Goal: Information Seeking & Learning: Learn about a topic

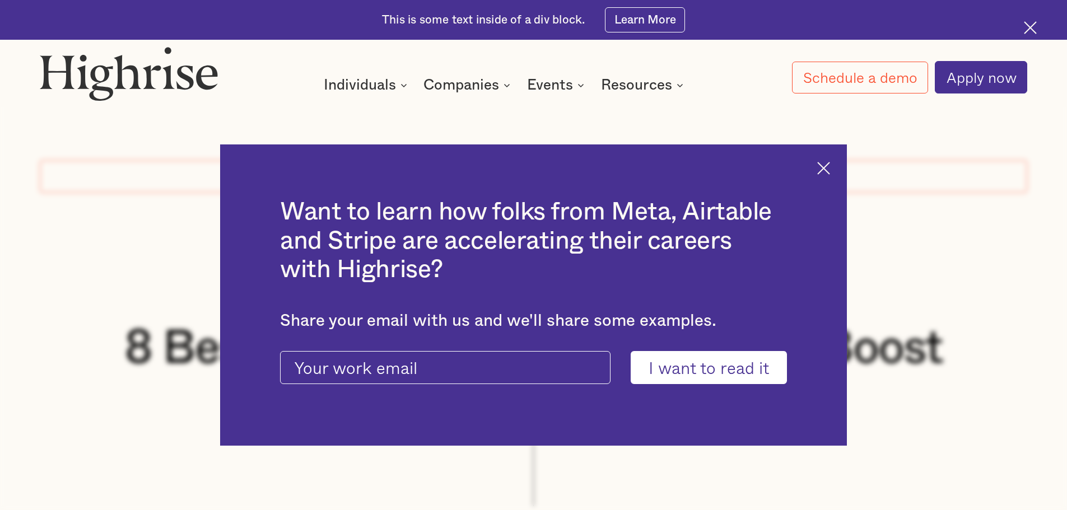
click at [1039, 33] on div at bounding box center [1034, 30] width 20 height 20
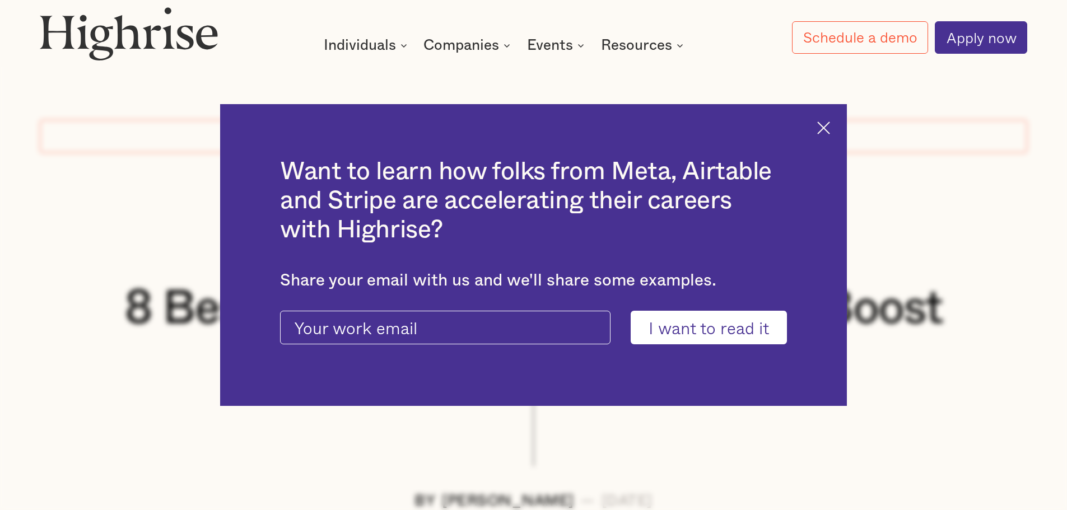
click at [829, 125] on img at bounding box center [824, 128] width 13 height 13
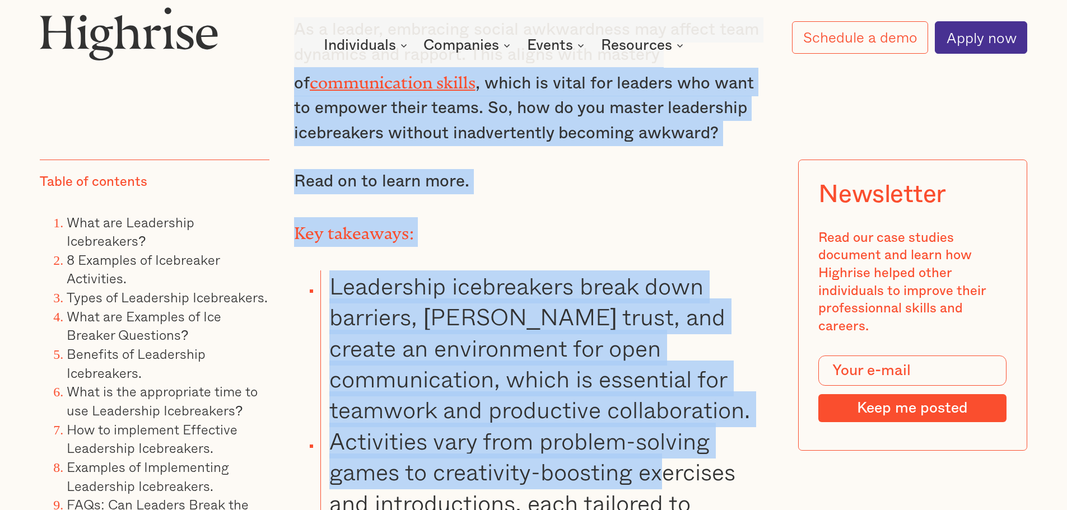
scroll to position [1282, 0]
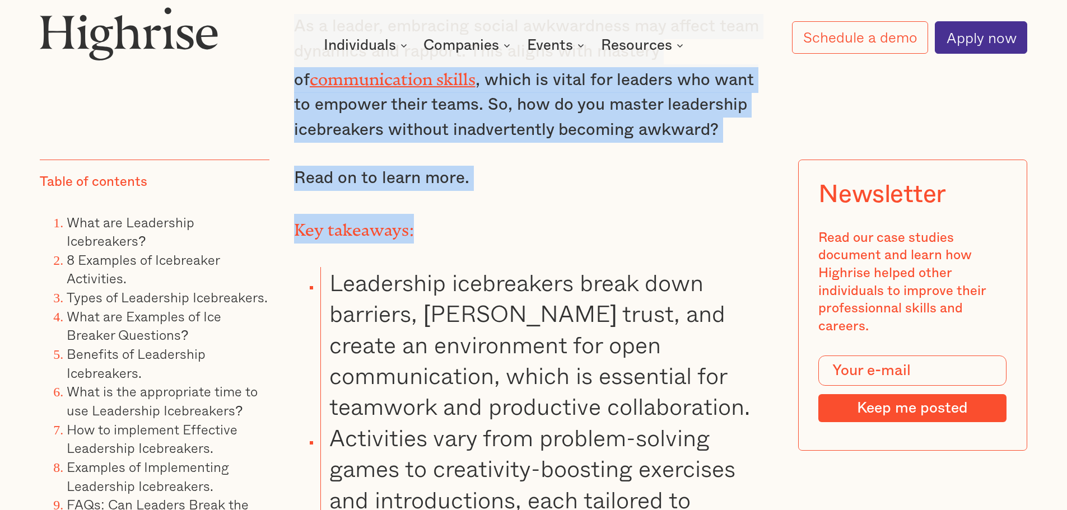
drag, startPoint x: 297, startPoint y: 194, endPoint x: 669, endPoint y: 221, distance: 372.4
click at [669, 221] on div "Have you ever been in an awkward situation that is almost palpable? In those mo…" at bounding box center [534, 408] width 480 height 1228
copy div "Have you ever been in an awkward situation that is almost palpable? In those mo…"
click at [740, 216] on div "Have you ever been in an awkward situation that is almost palpable? In those mo…" at bounding box center [534, 408] width 480 height 1228
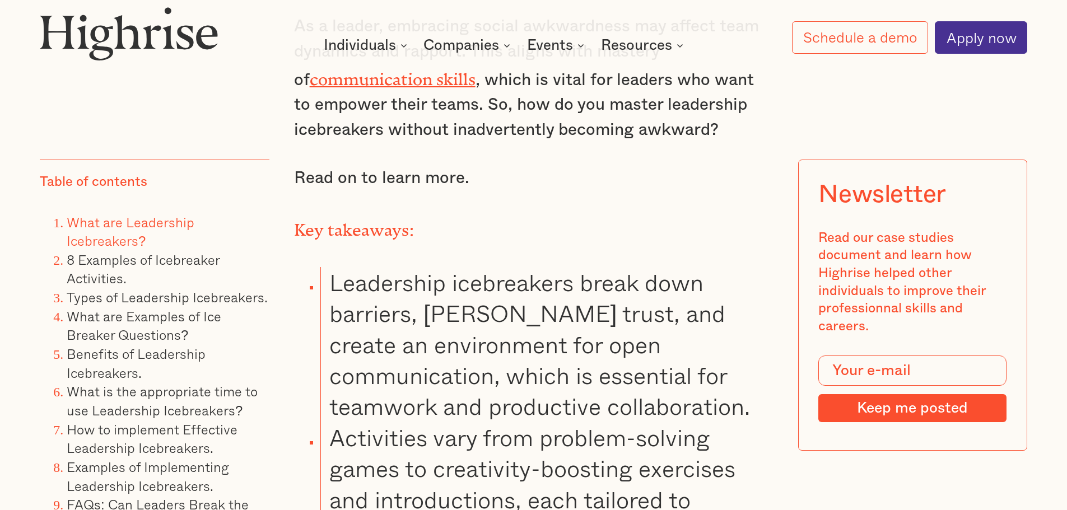
click at [108, 226] on link "What are Leadership Icebreakers?" at bounding box center [131, 232] width 128 height 40
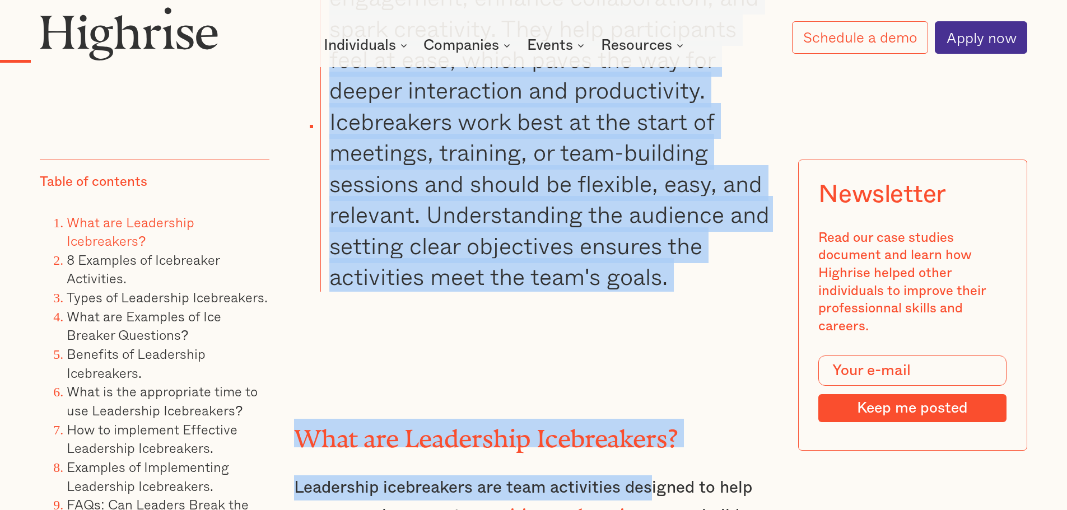
scroll to position [1979, 0]
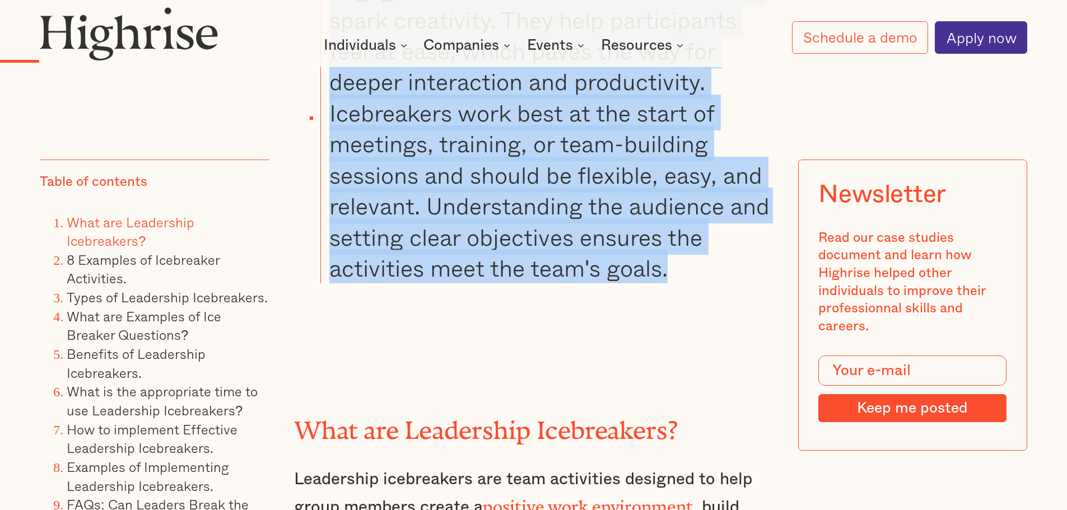
drag, startPoint x: 331, startPoint y: 179, endPoint x: 700, endPoint y: 311, distance: 392.6
copy ul "Leadership icebreakers break down barriers, [PERSON_NAME] trust, and create an …"
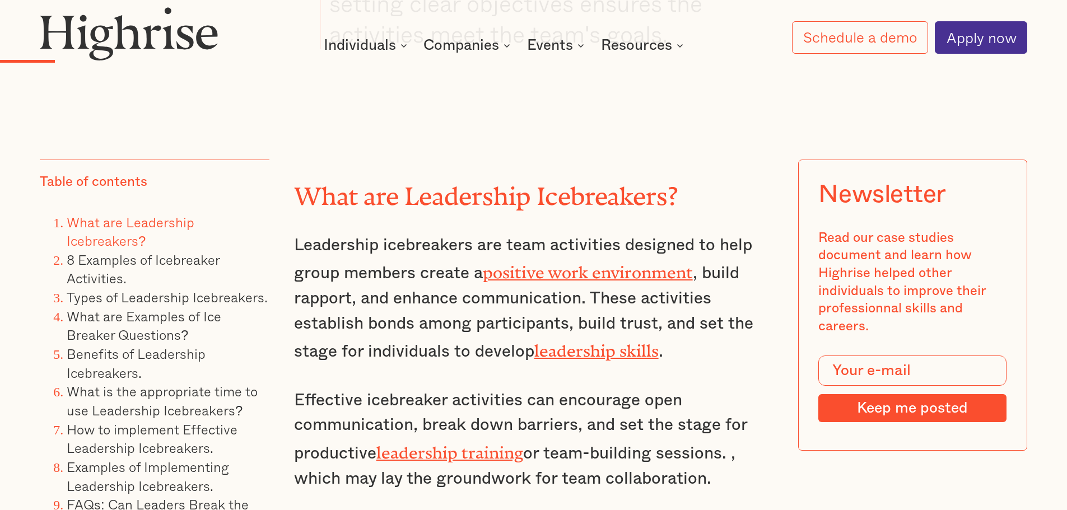
scroll to position [2203, 0]
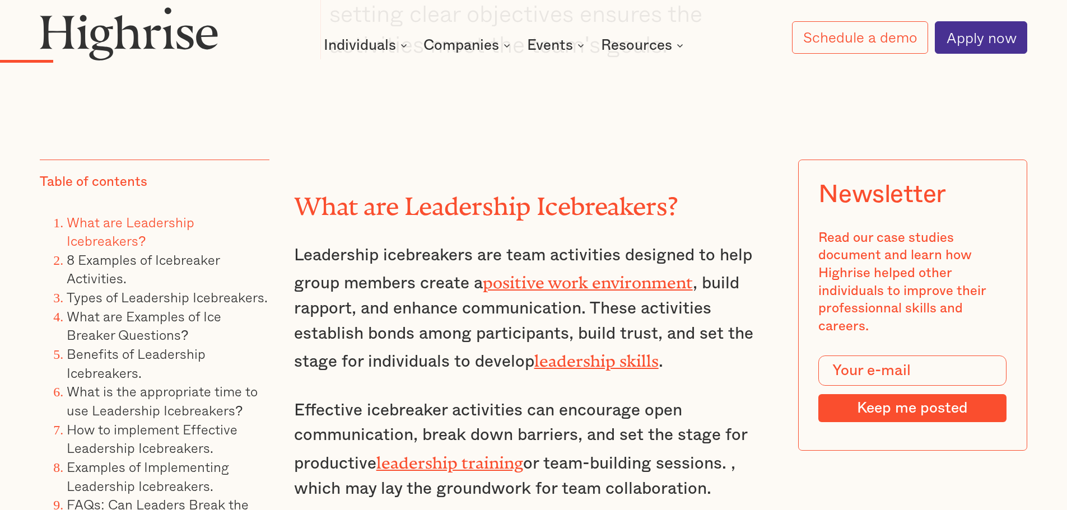
drag, startPoint x: 298, startPoint y: 208, endPoint x: 725, endPoint y: 494, distance: 514.3
copy div "What are Leadership Icebreakers? Leadership icebreakers are team activities des…"
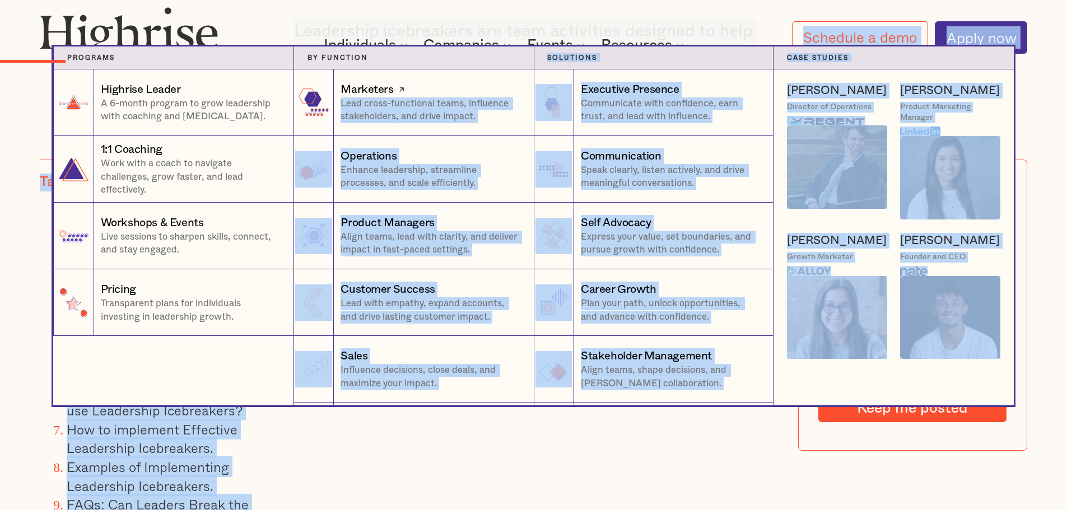
scroll to position [2315, 0]
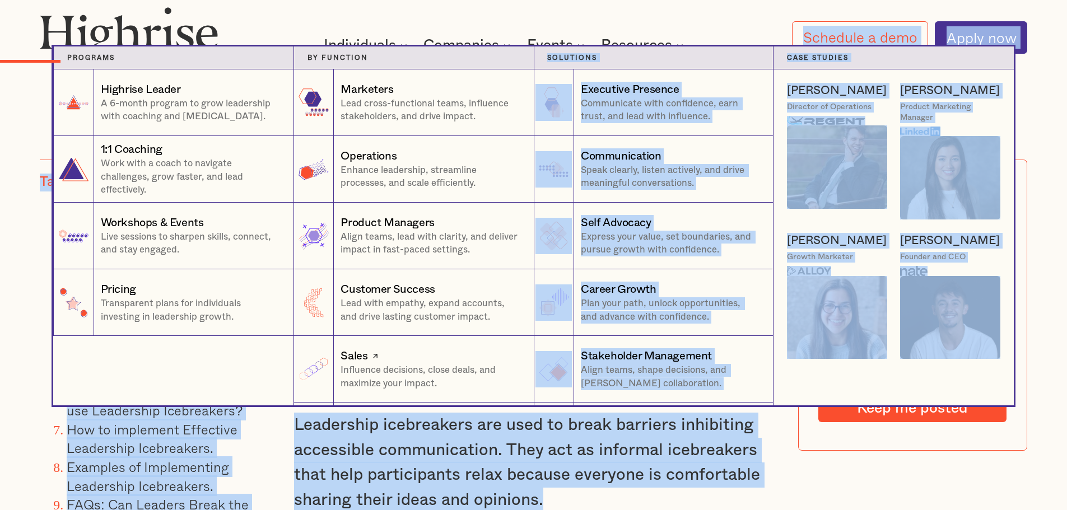
drag, startPoint x: 543, startPoint y: 397, endPoint x: 531, endPoint y: 404, distance: 13.8
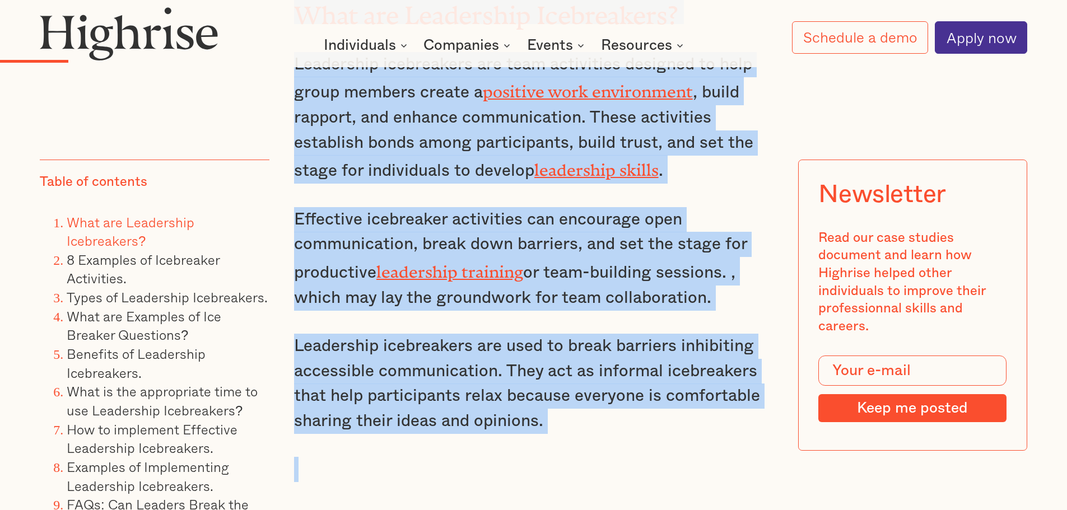
scroll to position [2515, 0]
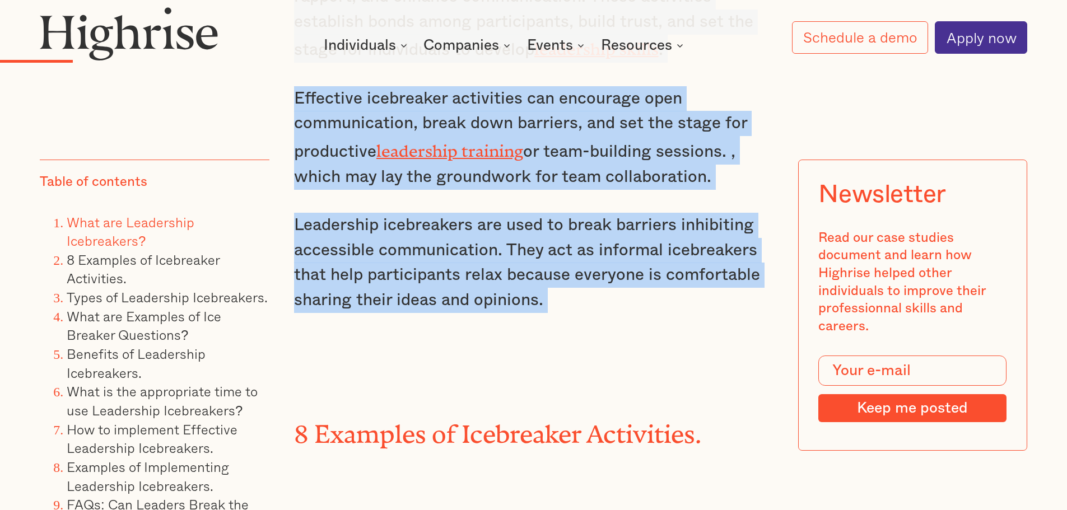
drag, startPoint x: 294, startPoint y: 150, endPoint x: 657, endPoint y: 320, distance: 401.4
copy div "What are Leadership Icebreakers? Leadership icebreakers are team activities des…"
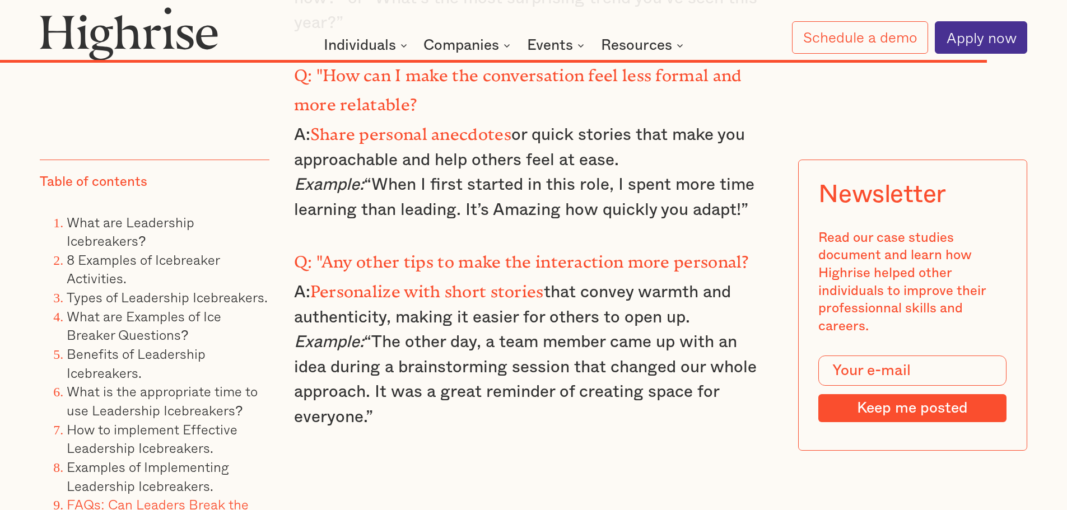
scroll to position [16973, 0]
